Goal: Task Accomplishment & Management: Manage account settings

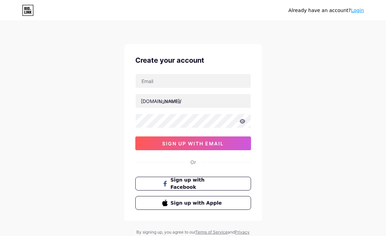
click at [319, 117] on div "Already have an account? Login Create your account [DOMAIN_NAME]/ sign up with …" at bounding box center [193, 131] width 386 height 263
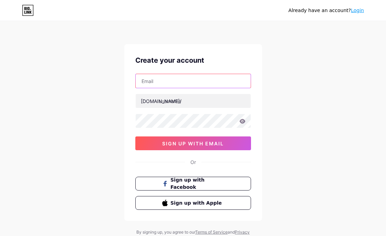
click at [167, 85] on input "text" at bounding box center [193, 81] width 115 height 14
type input "[EMAIL_ADDRESS][DOMAIN_NAME]"
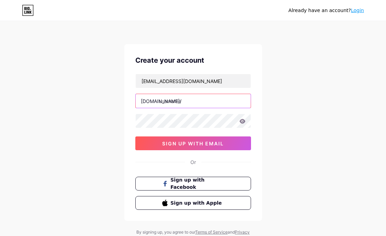
click at [170, 102] on input "text" at bounding box center [193, 101] width 115 height 14
click at [330, 123] on div "Already have an account? Login Create your account kejartarget5m2025@gmail.com …" at bounding box center [193, 131] width 386 height 263
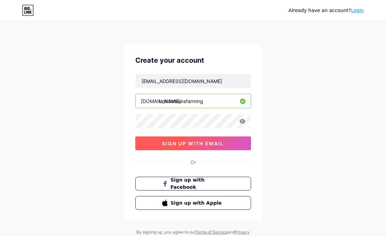
click at [166, 146] on span "sign up with email" at bounding box center [193, 143] width 62 height 6
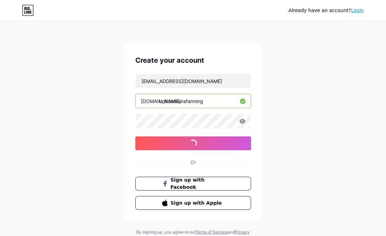
click at [302, 38] on div "Already have an account? Login Create your account kejartarget5m2025@gmail.com …" at bounding box center [193, 131] width 386 height 263
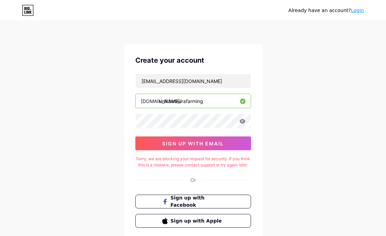
click at [295, 147] on div "Already have an account? Login Create your account kejartarget5m2025@gmail.com …" at bounding box center [193, 140] width 386 height 281
click at [240, 120] on icon at bounding box center [242, 121] width 6 height 5
click at [242, 122] on icon at bounding box center [242, 121] width 6 height 5
click at [311, 122] on div "Already have an account? Login Create your account kejartarget5m2025@gmail.com …" at bounding box center [193, 140] width 386 height 281
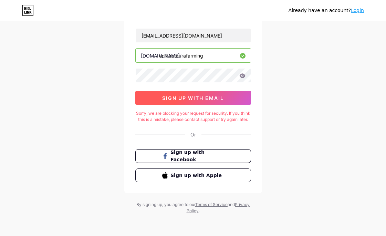
click at [199, 95] on span "sign up with email" at bounding box center [193, 98] width 62 height 6
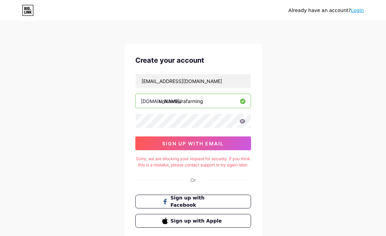
drag, startPoint x: 208, startPoint y: 101, endPoint x: 167, endPoint y: 108, distance: 41.3
click at [167, 108] on div "kejartarget5m2025@gmail.com bio.link/ unikbetaurafarming sign up with email" at bounding box center [193, 112] width 116 height 76
type input "u"
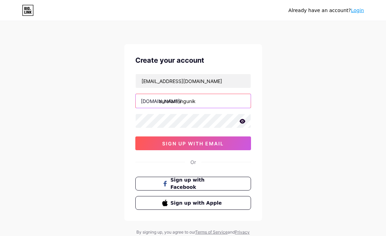
type input "aurafarmingunik"
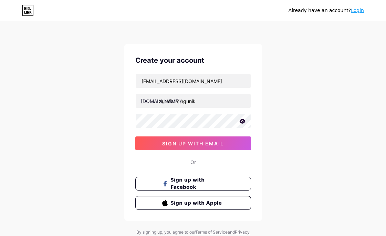
click at [301, 117] on div "Already have an account? Login Create your account kejartarget5m2025@gmail.com …" at bounding box center [193, 131] width 386 height 263
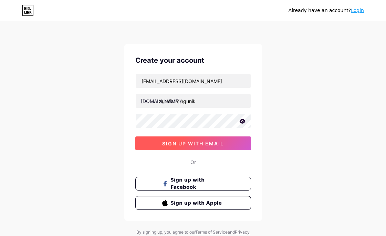
click at [180, 146] on span "sign up with email" at bounding box center [193, 143] width 62 height 6
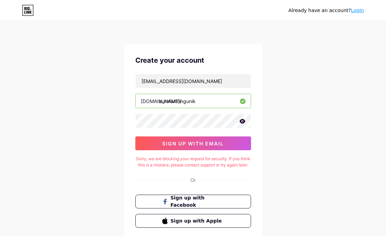
click at [362, 12] on link "Login" at bounding box center [357, 11] width 13 height 6
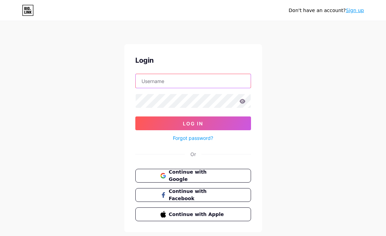
type input "[EMAIL_ADDRESS][DOMAIN_NAME]"
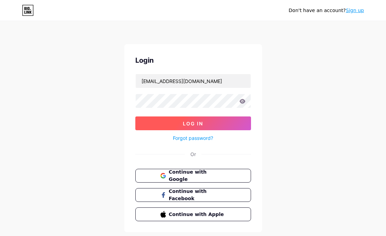
click at [176, 125] on button "Log In" at bounding box center [193, 123] width 116 height 14
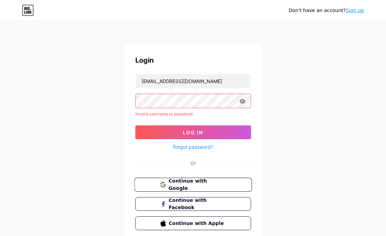
click at [213, 186] on span "Continue with Google" at bounding box center [196, 184] width 57 height 15
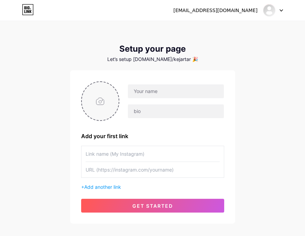
click at [105, 104] on input "file" at bounding box center [100, 101] width 37 height 38
type input "C:\fakepath\45e96f581d597729adec2e8aab58504e (3).png"
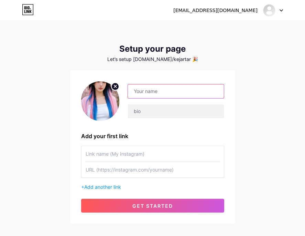
click at [164, 92] on input "text" at bounding box center [176, 91] width 96 height 14
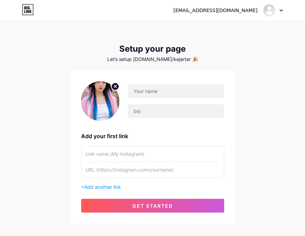
click at [114, 87] on circle at bounding box center [115, 87] width 8 height 8
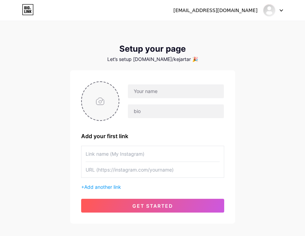
click at [98, 102] on input "file" at bounding box center [100, 101] width 37 height 38
type input "C:\fakepath\unikqris.png"
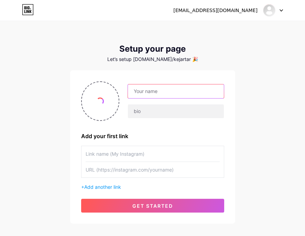
click at [161, 92] on input "text" at bounding box center [176, 91] width 96 height 14
type input "u"
type input "U"
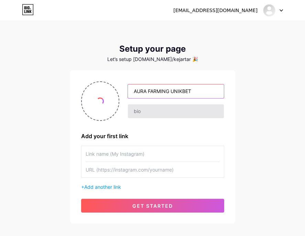
type input "AURA FARMING UNIKBET"
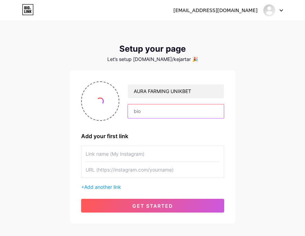
click at [149, 112] on input "text" at bounding box center [176, 111] width 96 height 14
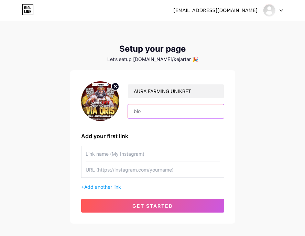
click at [149, 112] on input "text" at bounding box center [176, 111] width 96 height 14
click at [166, 110] on input "text" at bounding box center [176, 111] width 96 height 14
paste input "UNIKBET adalah sebuah platform Game online terkemuka di [GEOGRAPHIC_DATA] yang …"
type input "UNIKBET adalah sebuah platform Game online terkemuka di [GEOGRAPHIC_DATA] yang …"
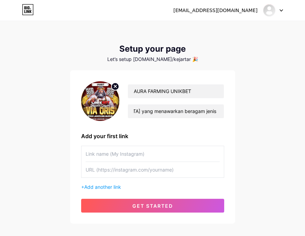
click at [157, 149] on input "text" at bounding box center [153, 153] width 134 height 15
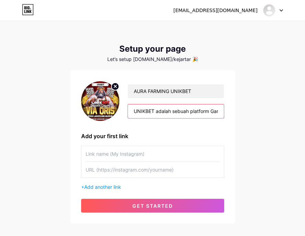
click at [187, 112] on input "UNIKBET adalah sebuah platform Game online terkemuka di [GEOGRAPHIC_DATA] yang …" at bounding box center [176, 111] width 96 height 14
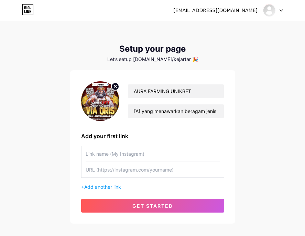
click at [158, 151] on input "text" at bounding box center [153, 153] width 134 height 15
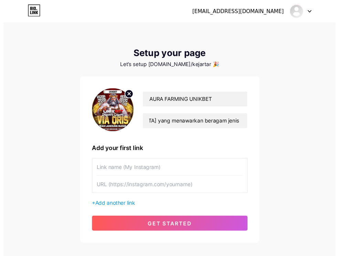
scroll to position [0, 0]
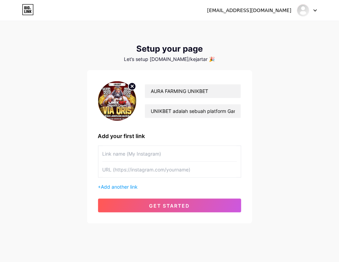
click at [174, 151] on input "text" at bounding box center [170, 153] width 134 height 15
paste input "[URL][DOMAIN_NAME]"
type input "[URL][DOMAIN_NAME]"
click at [173, 172] on input "text" at bounding box center [170, 169] width 134 height 15
click at [157, 171] on input "text" at bounding box center [170, 169] width 134 height 15
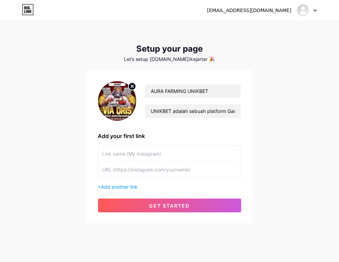
paste input "[URL][DOMAIN_NAME]"
type input "[URL][DOMAIN_NAME]"
click at [136, 154] on input "text" at bounding box center [170, 153] width 134 height 15
click at [177, 167] on input "[URL][DOMAIN_NAME]" at bounding box center [170, 169] width 134 height 15
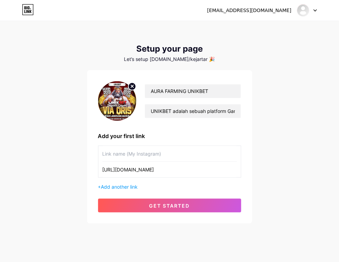
click at [150, 151] on input "text" at bounding box center [170, 153] width 134 height 15
paste input "unikbetaurafarming"
type input "unikbetaurafarming"
click at [126, 187] on span "Add another link" at bounding box center [119, 187] width 37 height 6
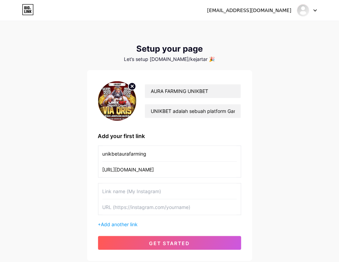
click at [142, 205] on input "text" at bounding box center [170, 206] width 134 height 15
click at [142, 210] on input "text" at bounding box center [170, 206] width 134 height 15
paste input "[URL][DOMAIN_NAME]"
type input "[URL][DOMAIN_NAME]"
click at [140, 191] on input "text" at bounding box center [170, 190] width 134 height 15
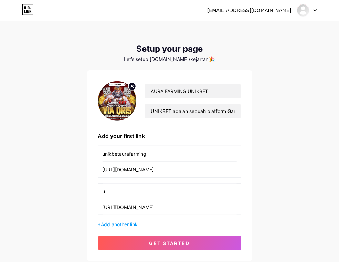
type input "u"
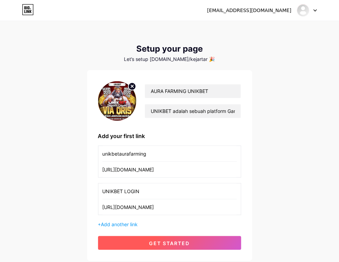
type input "UNIKBET LOGIN"
click at [151, 235] on span "get started" at bounding box center [169, 243] width 41 height 6
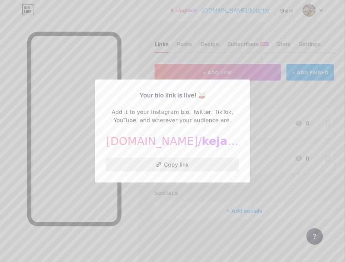
click at [186, 162] on button "Copy link" at bounding box center [172, 165] width 133 height 14
click at [90, 208] on div at bounding box center [172, 131] width 345 height 262
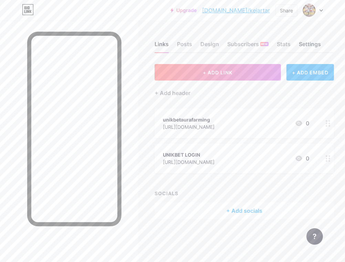
click at [303, 42] on div "Settings" at bounding box center [310, 46] width 22 height 12
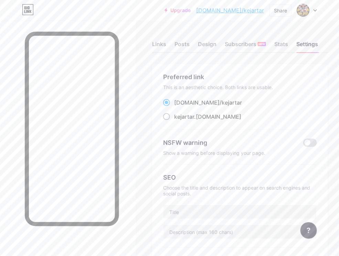
click at [170, 117] on span at bounding box center [166, 116] width 7 height 7
click at [174, 121] on input "kejartar .[DOMAIN_NAME]" at bounding box center [176, 123] width 4 height 4
radio input "true"
click at [167, 102] on span at bounding box center [166, 102] width 7 height 7
click at [174, 107] on input "[DOMAIN_NAME]/ kejartar" at bounding box center [176, 109] width 4 height 4
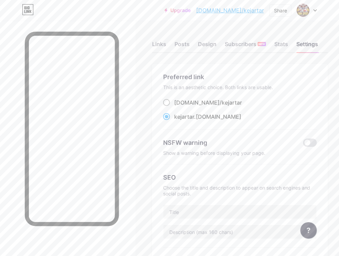
radio input "true"
click at [208, 46] on div "Design" at bounding box center [207, 46] width 19 height 12
click at [166, 45] on div "Links" at bounding box center [159, 46] width 14 height 12
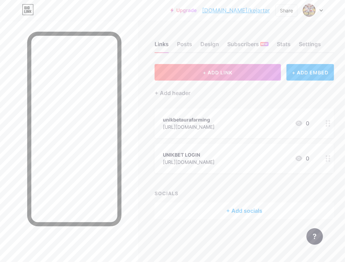
click at [213, 117] on div "unikbetaurafarming" at bounding box center [189, 119] width 52 height 7
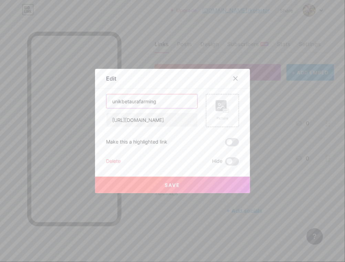
click at [157, 100] on input "unikbetaurafarming" at bounding box center [151, 101] width 91 height 14
type input "i"
type input "INSTAGRAM"
click at [211, 115] on div "Picture" at bounding box center [222, 110] width 33 height 33
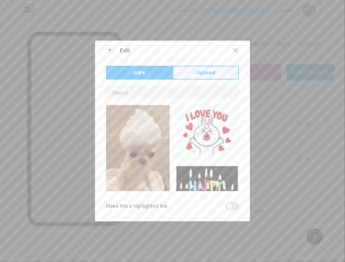
click at [205, 74] on span "Upload" at bounding box center [205, 72] width 19 height 7
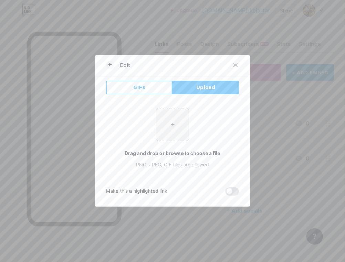
click at [176, 121] on input "file" at bounding box center [172, 124] width 32 height 32
type input "C:\fakepath\TELE.gif"
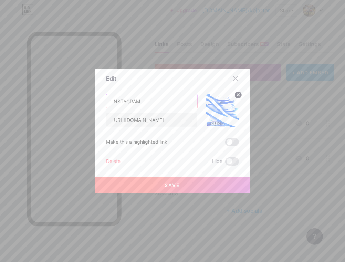
click at [147, 102] on input "INSTAGRAM" at bounding box center [151, 101] width 91 height 14
type input "t"
type input "TELEGRAM"
click at [137, 118] on input "[URL][DOMAIN_NAME]" at bounding box center [151, 120] width 91 height 14
paste input "[DOMAIN_NAME]/express"
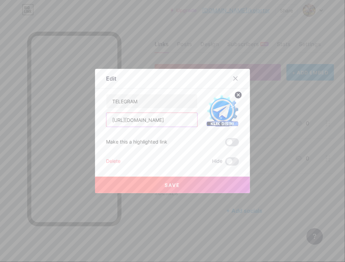
type input "[URL][DOMAIN_NAME]"
click at [173, 185] on span "Save" at bounding box center [172, 185] width 15 height 6
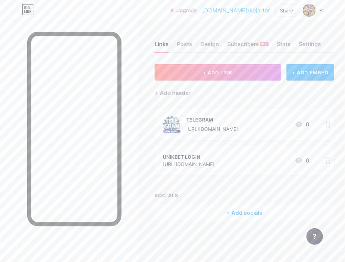
click at [254, 159] on div "UNIKBET LOGIN [URL][DOMAIN_NAME] 0" at bounding box center [236, 160] width 146 height 16
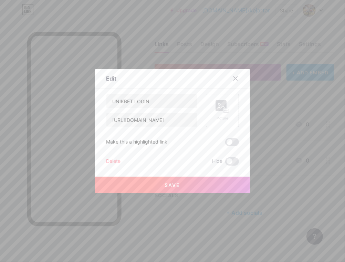
click at [218, 112] on icon at bounding box center [222, 106] width 14 height 13
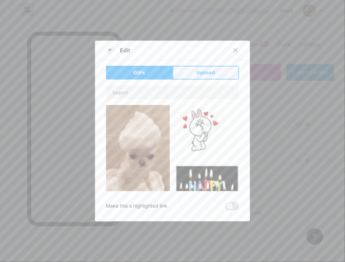
click at [204, 73] on span "Upload" at bounding box center [205, 72] width 19 height 7
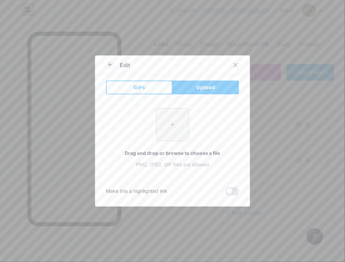
click at [176, 126] on input "file" at bounding box center [172, 124] width 32 height 32
type input "C:\fakepath\loginunikbet.gif"
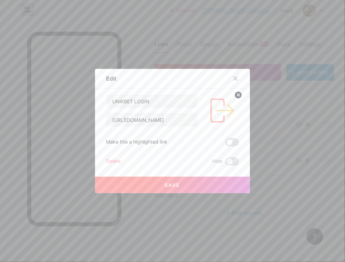
click at [170, 187] on span "Save" at bounding box center [172, 185] width 15 height 6
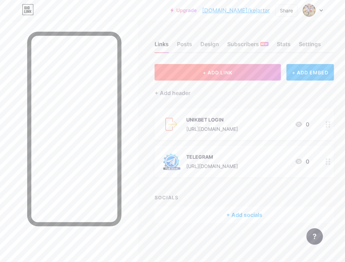
click at [228, 70] on span "+ ADD LINK" at bounding box center [218, 73] width 30 height 6
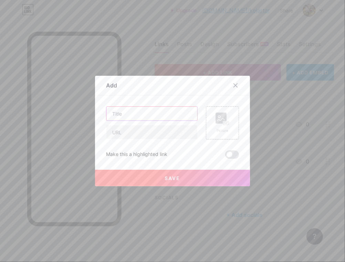
click at [142, 113] on input "text" at bounding box center [151, 114] width 91 height 14
type input "WHATSHAAP"
click at [141, 131] on input "text" at bounding box center [151, 132] width 91 height 14
click at [157, 131] on input "text" at bounding box center [151, 132] width 91 height 14
paste input "[URL][DOMAIN_NAME]"
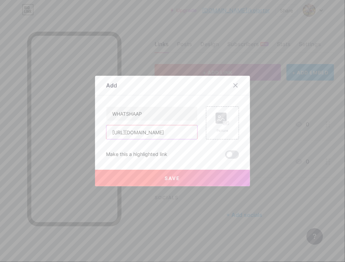
click at [161, 131] on input "[URL][DOMAIN_NAME]" at bounding box center [151, 132] width 91 height 14
click at [165, 131] on input "[URL][DOMAIN_NAME]" at bounding box center [151, 132] width 91 height 14
paste input "whatsapp"
type input "[URL][DOMAIN_NAME]"
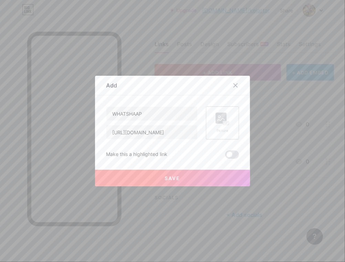
click at [215, 118] on rect at bounding box center [220, 118] width 11 height 11
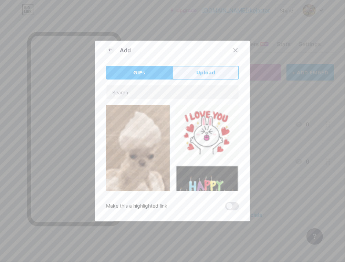
click at [200, 74] on span "Upload" at bounding box center [205, 72] width 19 height 7
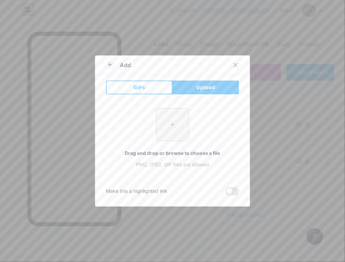
click at [174, 121] on input "file" at bounding box center [172, 124] width 32 height 32
type input "C:\fakepath\wa.gif"
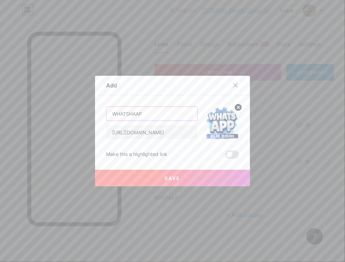
drag, startPoint x: 135, startPoint y: 113, endPoint x: 135, endPoint y: 121, distance: 8.9
click at [135, 114] on input "WHATSHAAP" at bounding box center [151, 114] width 91 height 14
type input "WHATSHAPP"
click at [181, 176] on button "Save" at bounding box center [172, 178] width 155 height 17
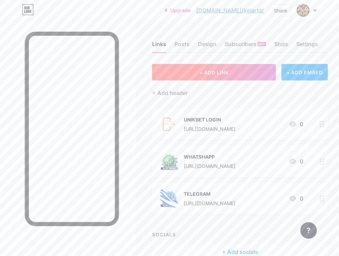
click at [236, 70] on button "+ ADD LINK" at bounding box center [214, 72] width 124 height 17
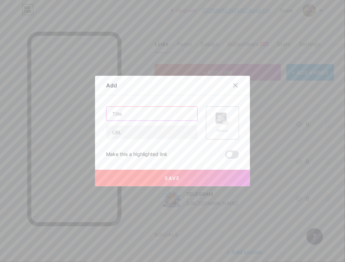
click at [157, 115] on input "text" at bounding box center [151, 114] width 91 height 14
click at [117, 114] on input "RTPP UNIKBET" at bounding box center [151, 114] width 91 height 14
type input "RPP UNIKBET"
click at [142, 132] on input "text" at bounding box center [151, 132] width 91 height 14
click at [170, 133] on input "text" at bounding box center [151, 132] width 91 height 14
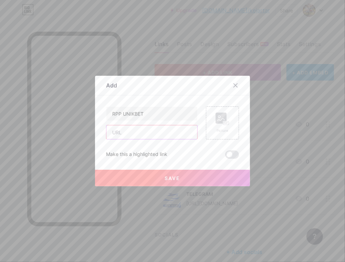
paste input "[URL][DOMAIN_NAME]"
type input "[URL][DOMAIN_NAME]"
click at [217, 123] on rect at bounding box center [220, 118] width 11 height 11
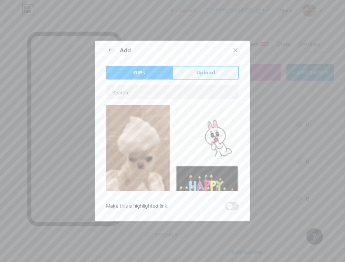
click at [205, 74] on span "Upload" at bounding box center [205, 72] width 19 height 7
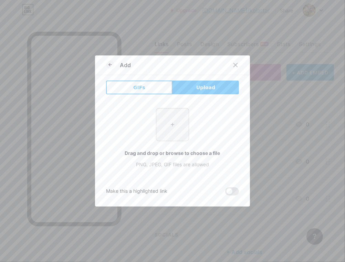
click at [174, 118] on input "file" at bounding box center [172, 124] width 32 height 32
type input "C:\fakepath\RTP LIVE.gif"
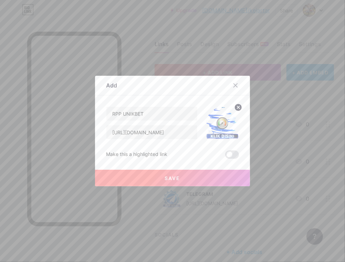
click at [168, 177] on span "Save" at bounding box center [172, 178] width 15 height 6
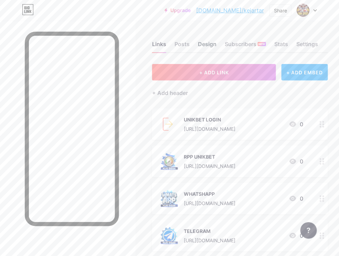
click at [212, 45] on div "Design" at bounding box center [207, 46] width 19 height 12
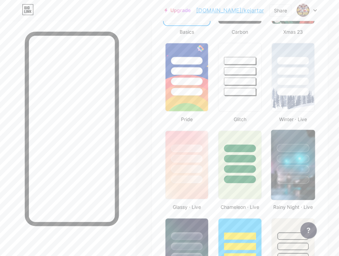
scroll to position [267, 0]
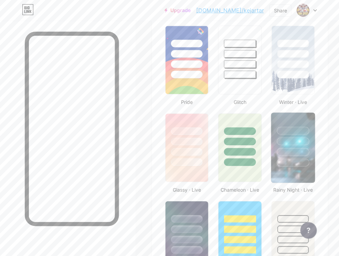
click at [297, 142] on div at bounding box center [293, 142] width 33 height 8
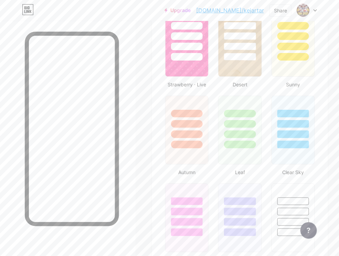
scroll to position [531, 0]
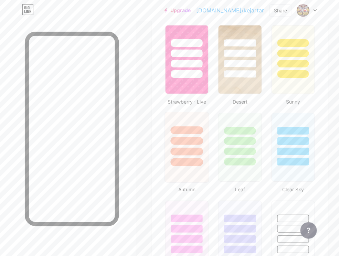
click at [190, 148] on div at bounding box center [187, 152] width 33 height 8
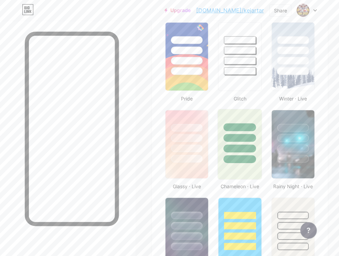
scroll to position [264, 0]
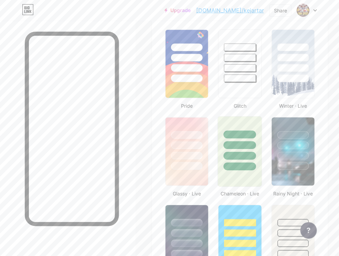
click at [245, 153] on div at bounding box center [240, 156] width 33 height 8
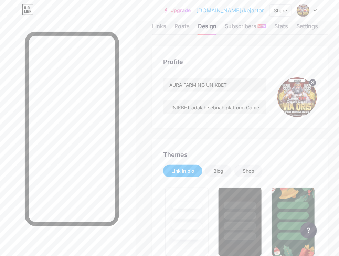
scroll to position [0, 0]
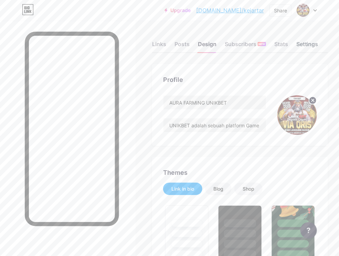
click at [313, 46] on div "Settings" at bounding box center [307, 46] width 22 height 12
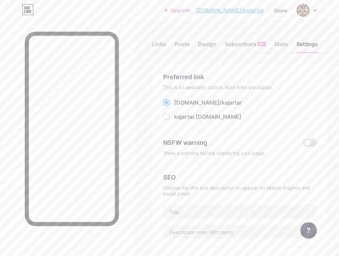
click at [270, 106] on div "[DOMAIN_NAME]/ kejartar" at bounding box center [240, 102] width 154 height 9
click at [224, 104] on div "[DOMAIN_NAME]/ kejartar" at bounding box center [240, 102] width 154 height 9
click at [222, 102] on span "kejartar" at bounding box center [232, 102] width 20 height 7
click at [179, 107] on input "[DOMAIN_NAME]/ kejartar" at bounding box center [176, 109] width 4 height 4
click at [227, 102] on div "[DOMAIN_NAME]/ kejartar" at bounding box center [240, 102] width 154 height 9
